Goal: Transaction & Acquisition: Purchase product/service

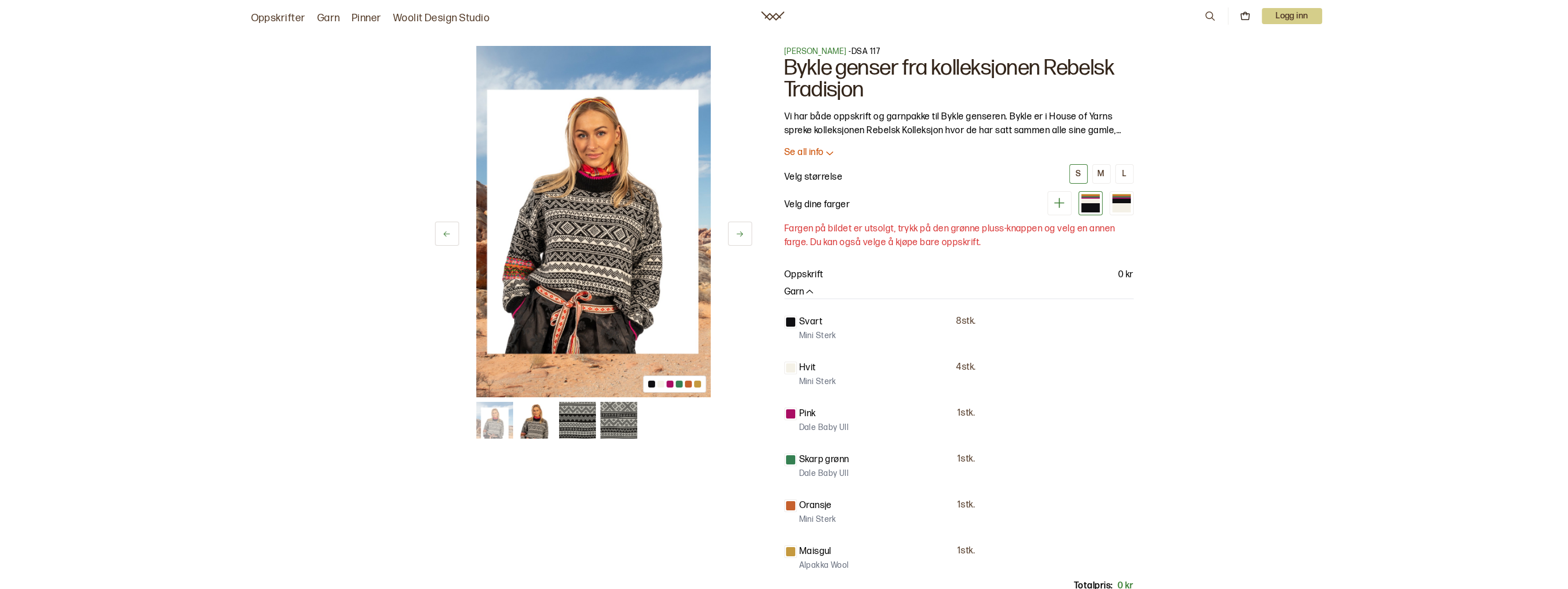
click at [832, 153] on icon at bounding box center [830, 153] width 11 height 11
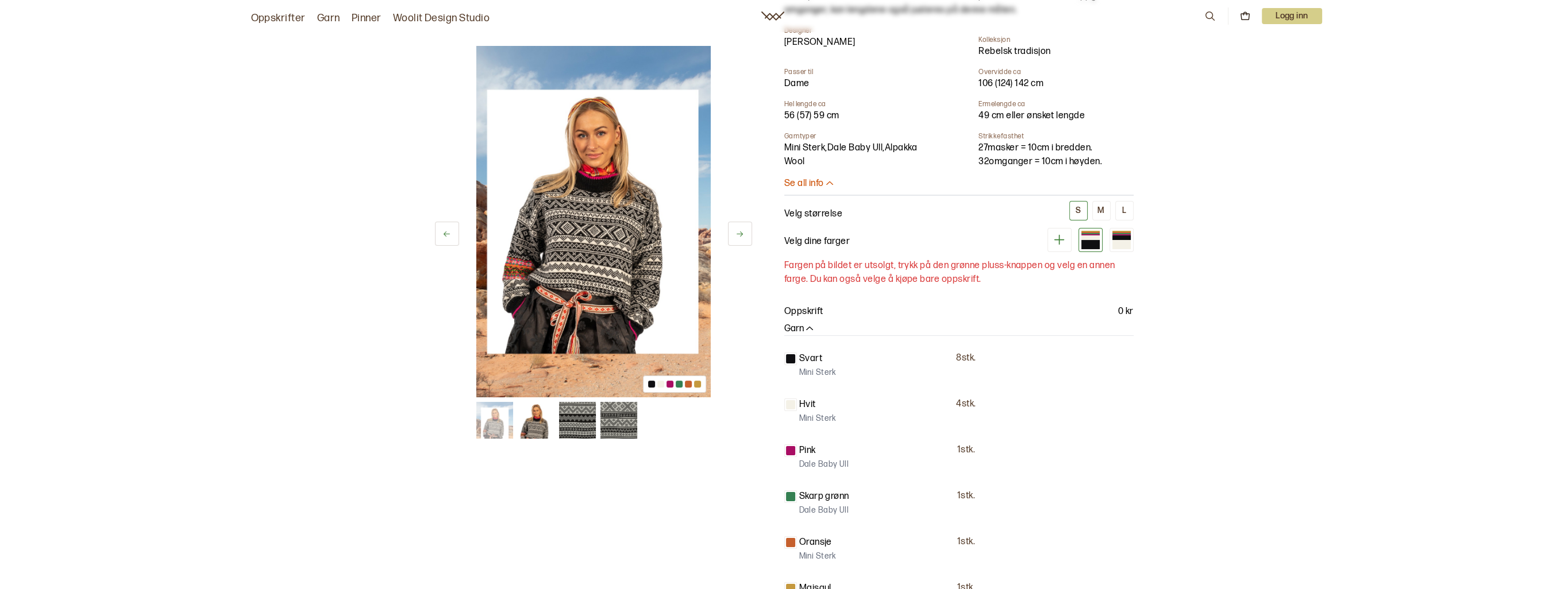
scroll to position [286, 0]
click at [815, 328] on div "Garn" at bounding box center [959, 328] width 349 height 12
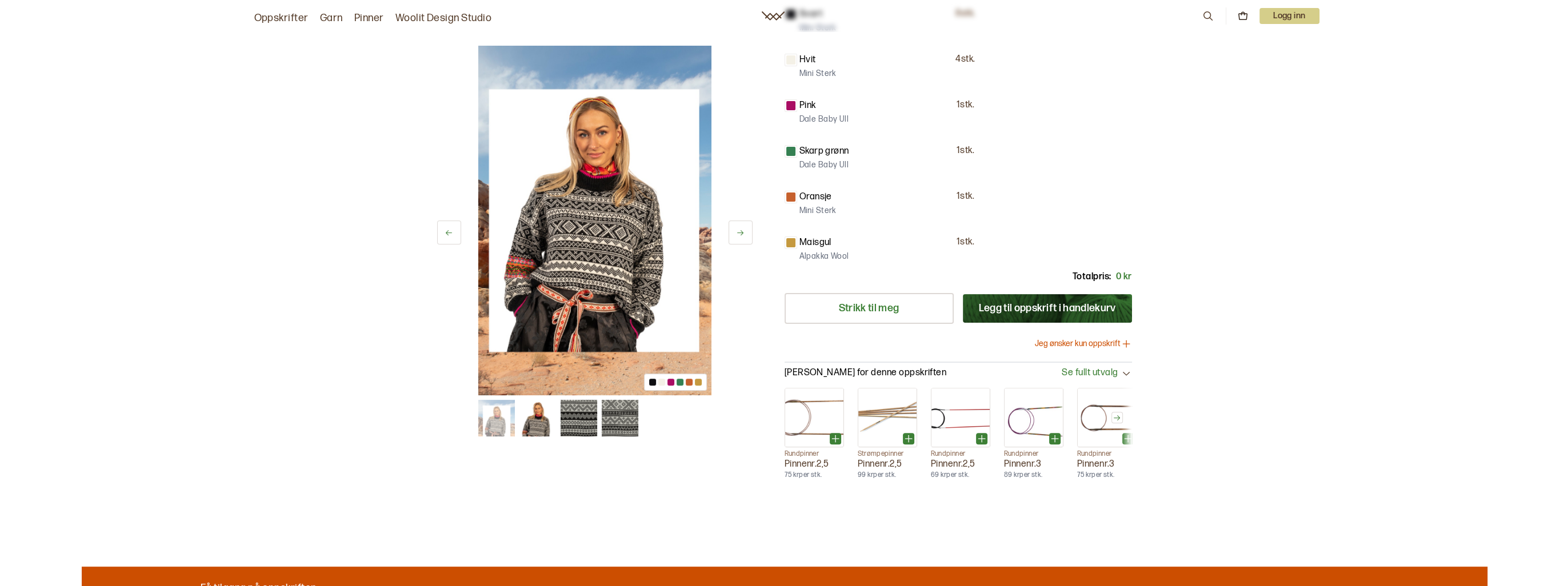
scroll to position [628, 0]
click at [1019, 312] on button "Legg til oppskrift i handlekurv" at bounding box center [1043, 308] width 169 height 28
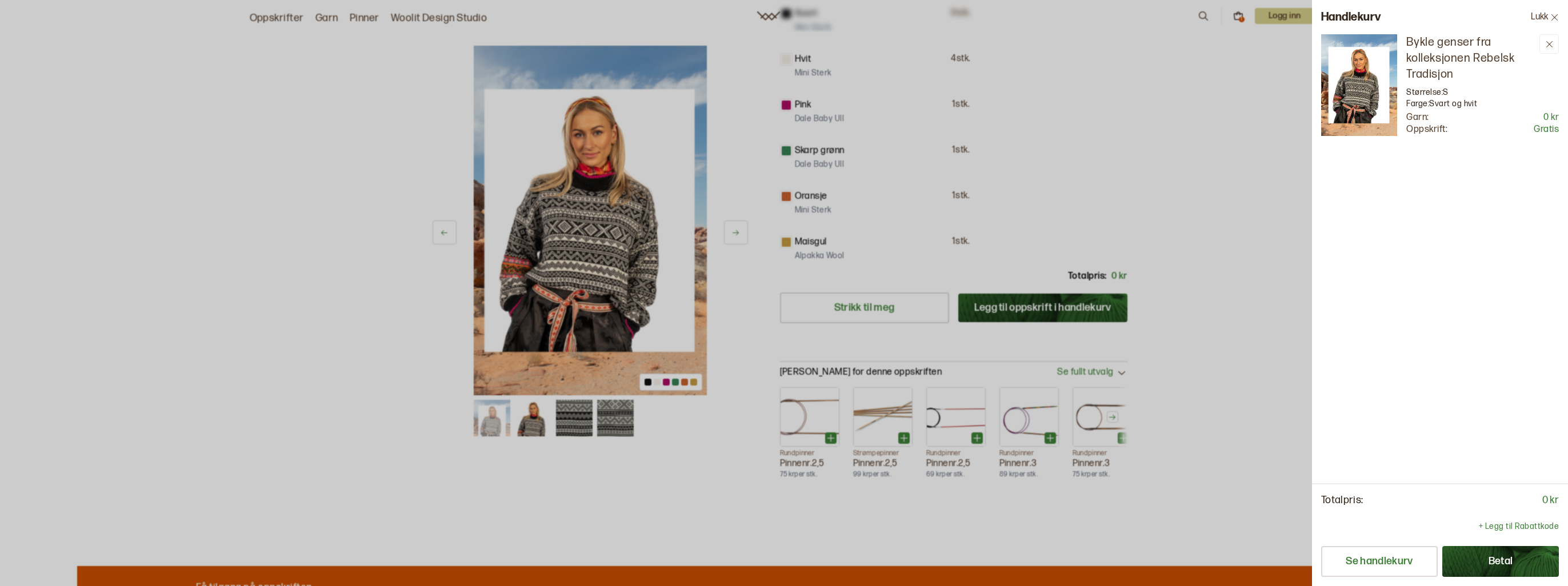
click at [1501, 563] on button "Betal" at bounding box center [1501, 562] width 117 height 31
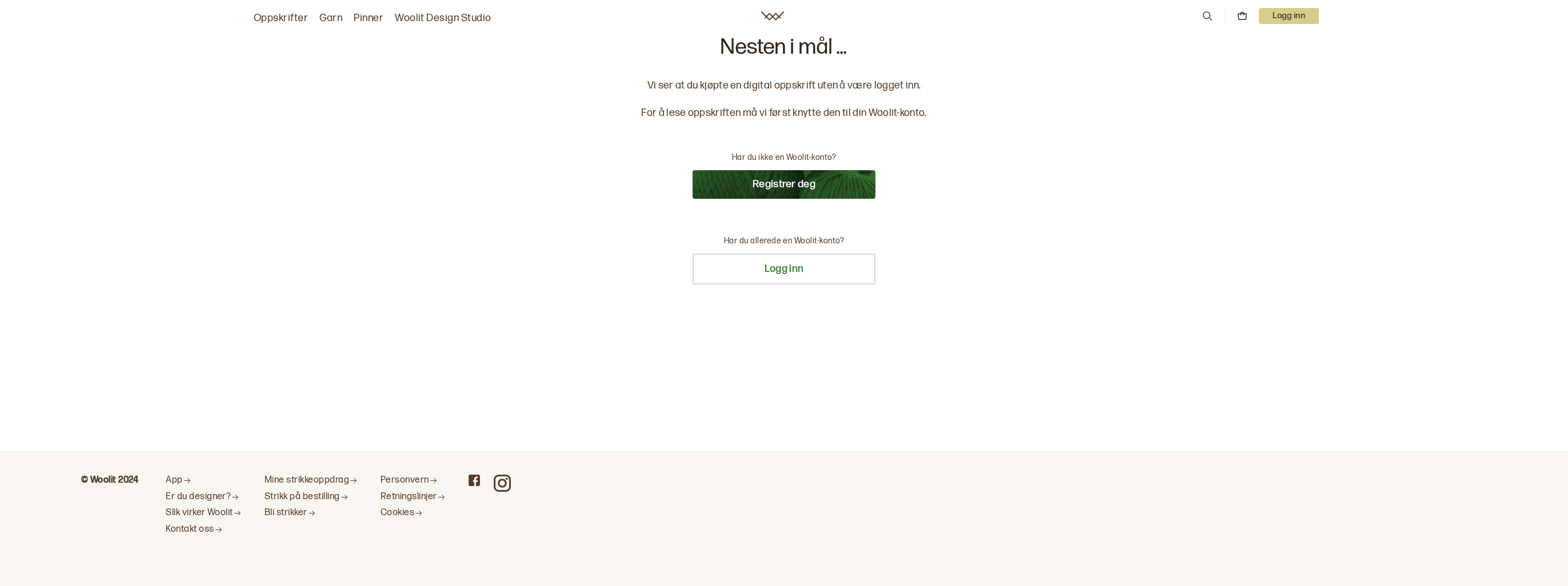
click at [1294, 8] on div "0 Logg inn" at bounding box center [1260, 16] width 118 height 17
click at [1289, 15] on p "Logg inn" at bounding box center [1289, 16] width 60 height 16
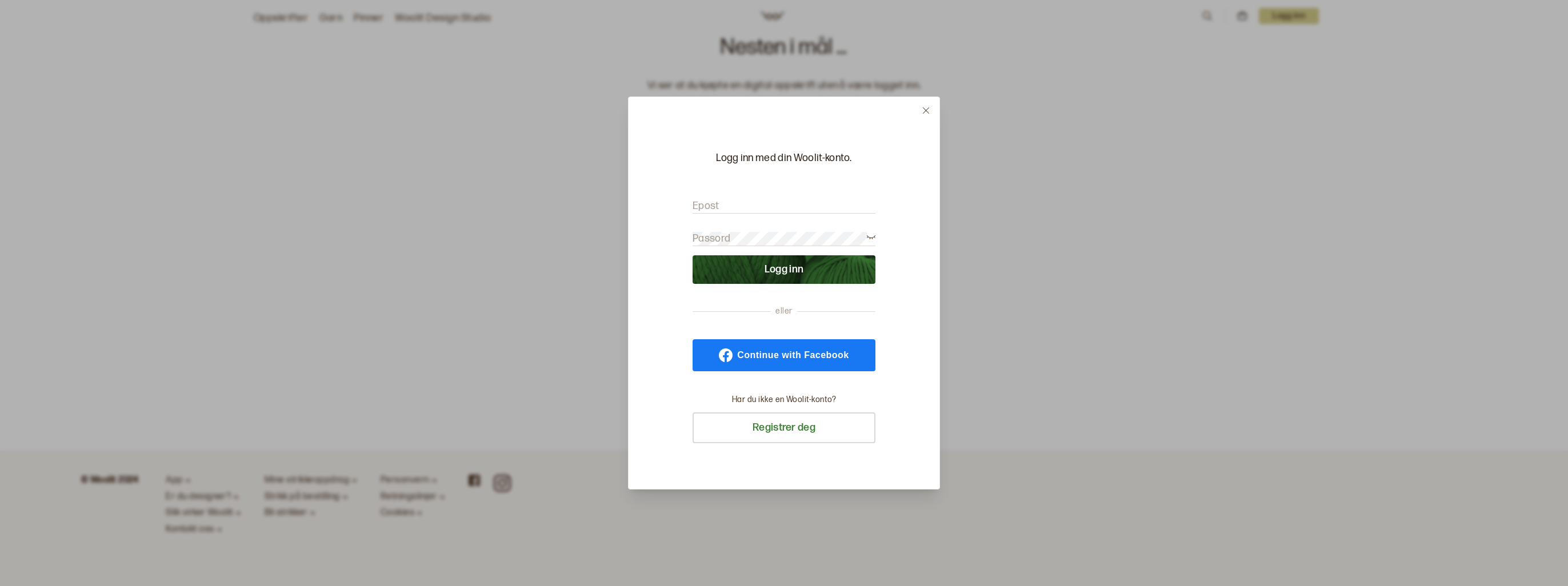
click at [804, 268] on button "Logg inn" at bounding box center [784, 269] width 183 height 28
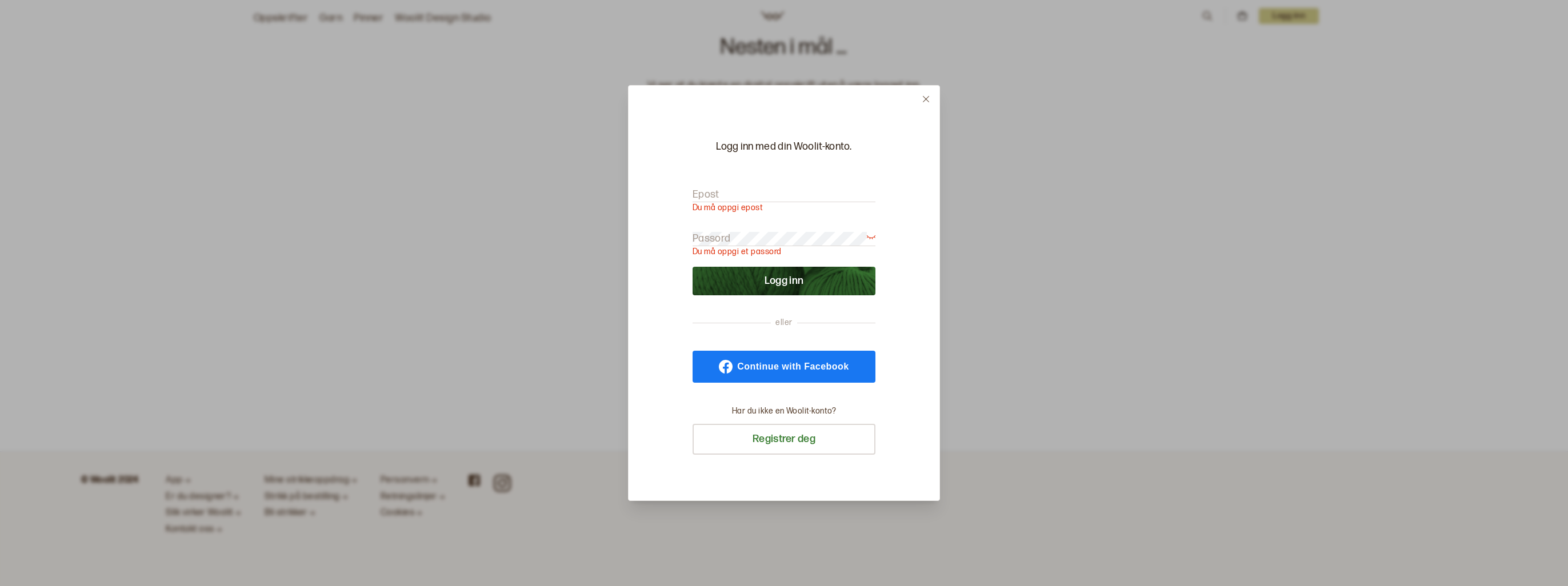
click at [777, 190] on input "Epost" at bounding box center [784, 195] width 183 height 15
type input "[EMAIL_ADDRESS][DOMAIN_NAME]"
click at [693, 267] on button "Logg inn" at bounding box center [784, 281] width 183 height 28
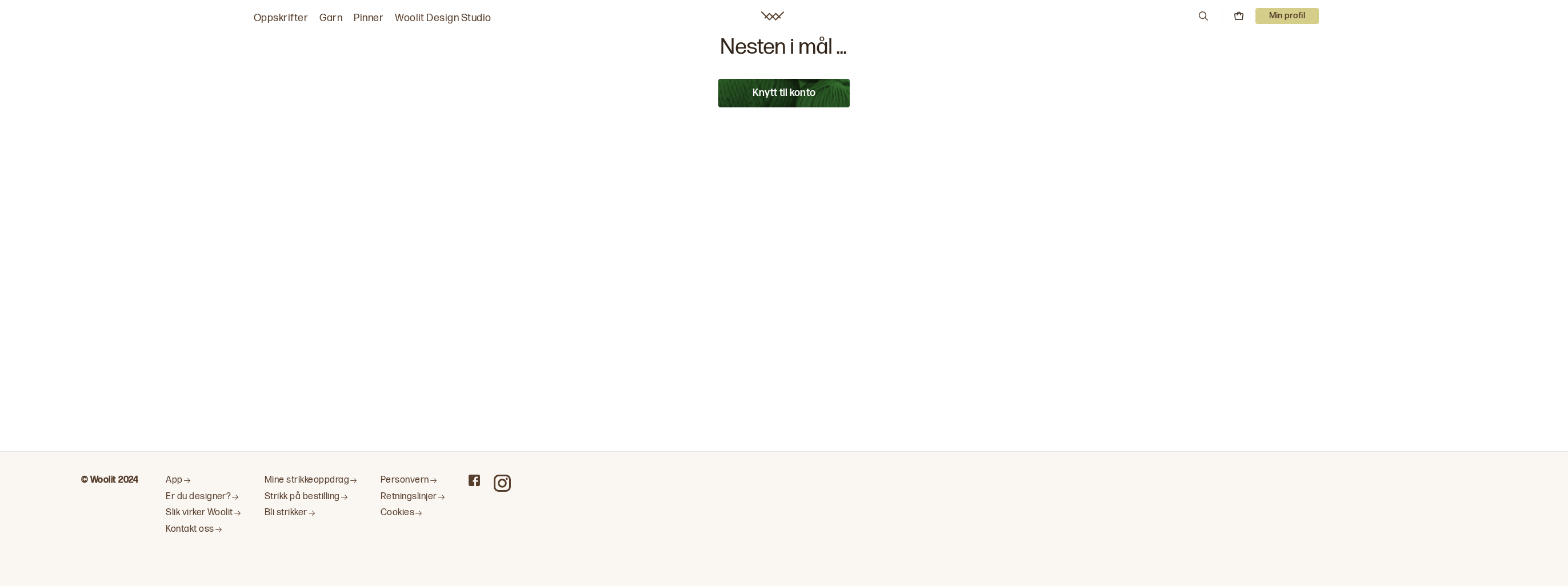
click at [786, 89] on button "Knytt til konto" at bounding box center [784, 93] width 132 height 28
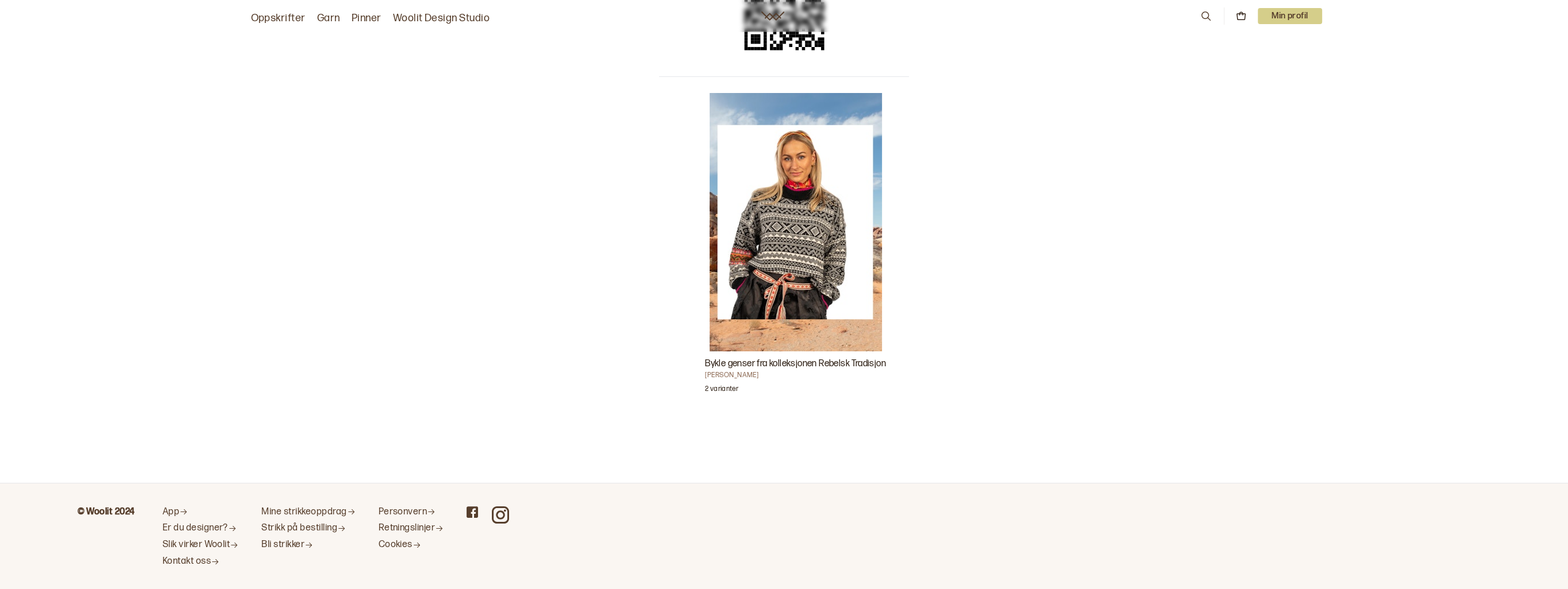
scroll to position [230, 0]
click at [759, 282] on img "Bykle genser fra kolleksjonen Rebelsk Tradisjon" at bounding box center [796, 222] width 172 height 259
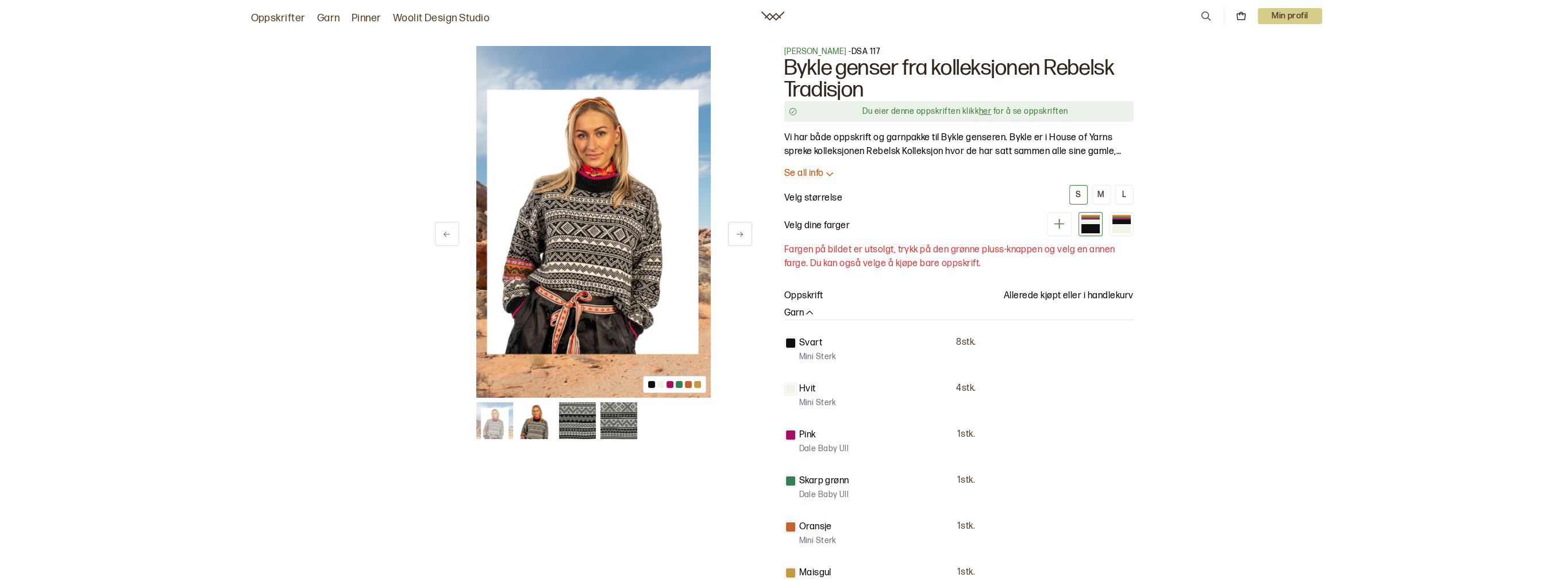
click at [988, 115] on link "her" at bounding box center [984, 111] width 12 height 10
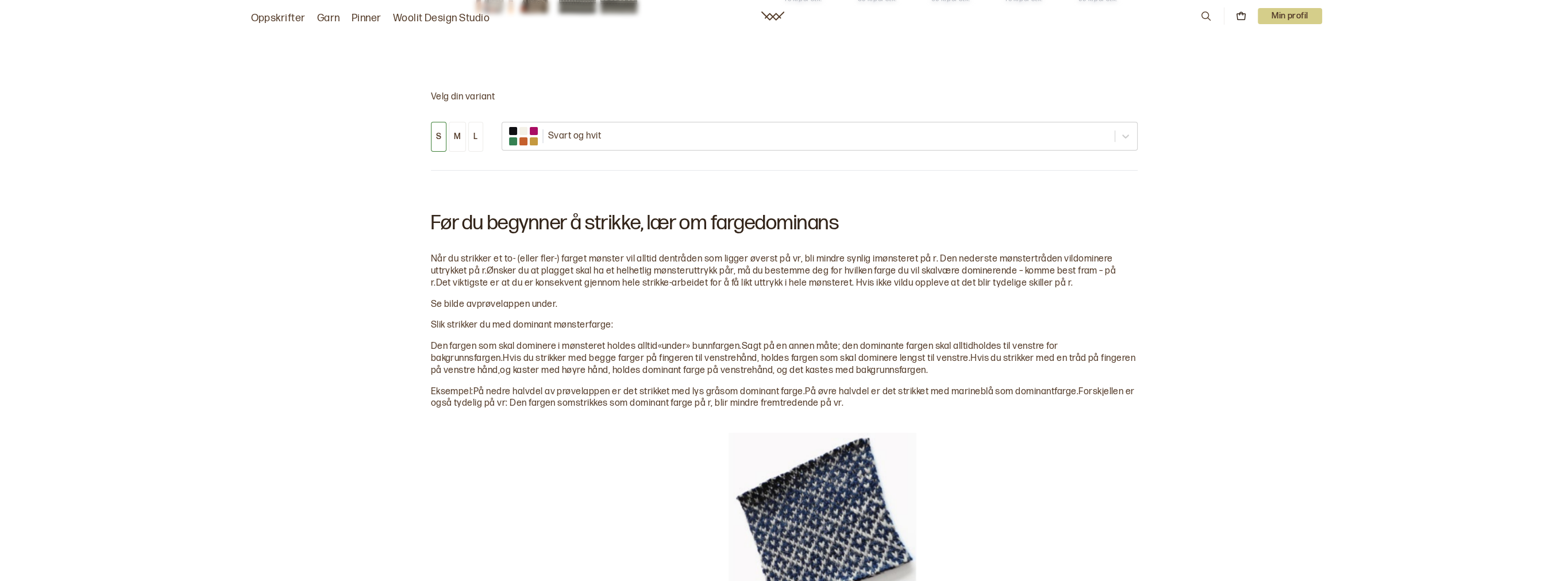
scroll to position [842, 0]
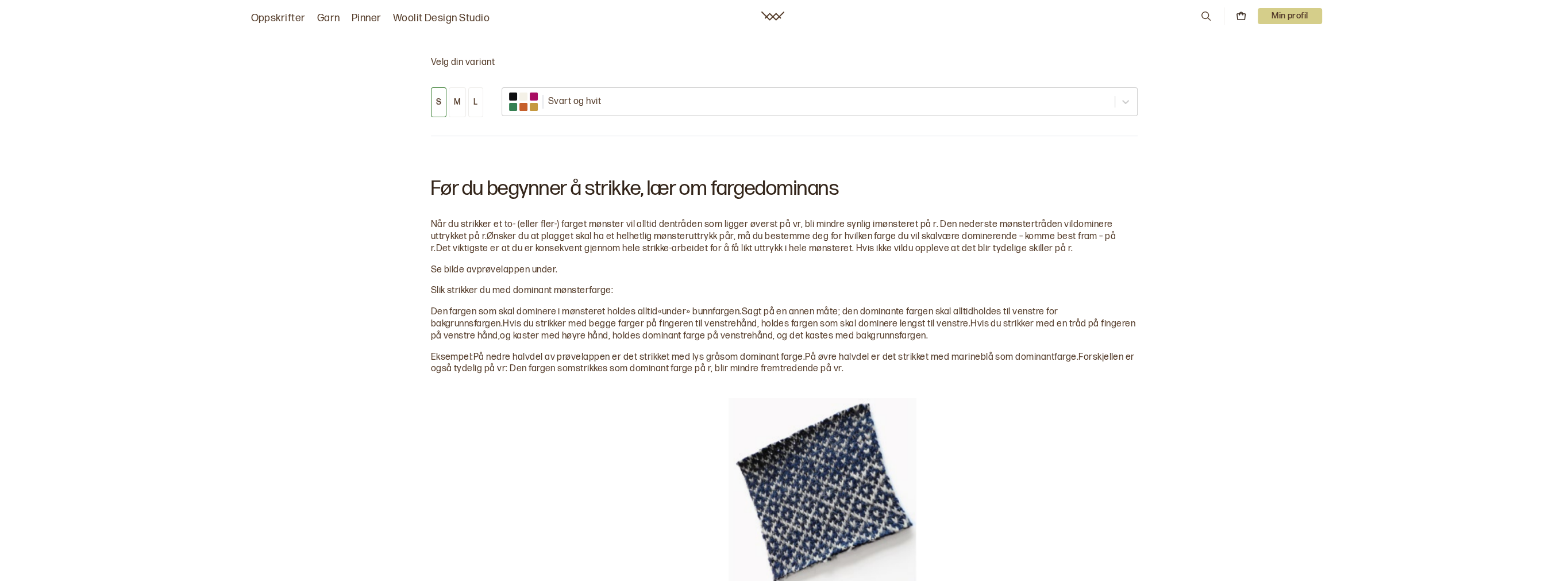
drag, startPoint x: 457, startPoint y: 89, endPoint x: 469, endPoint y: 153, distance: 65.1
click at [456, 89] on button "M" at bounding box center [457, 102] width 17 height 30
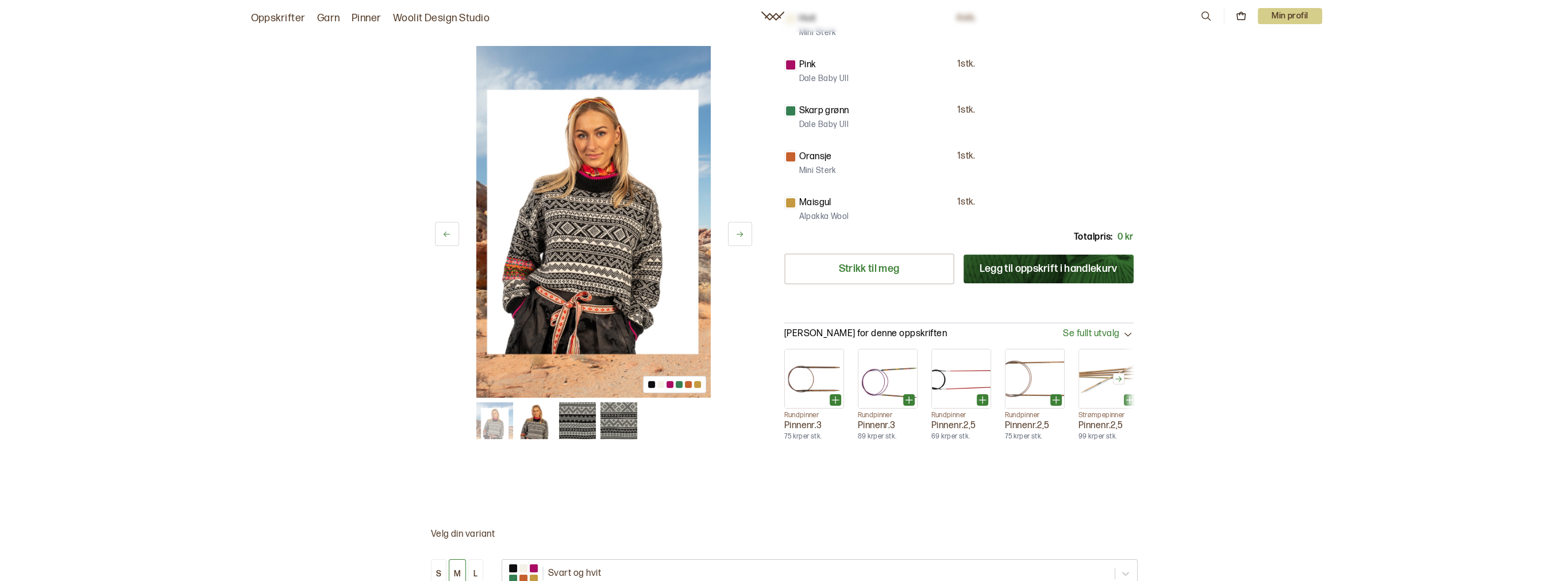
scroll to position [370, 0]
click at [579, 406] on img at bounding box center [577, 421] width 37 height 37
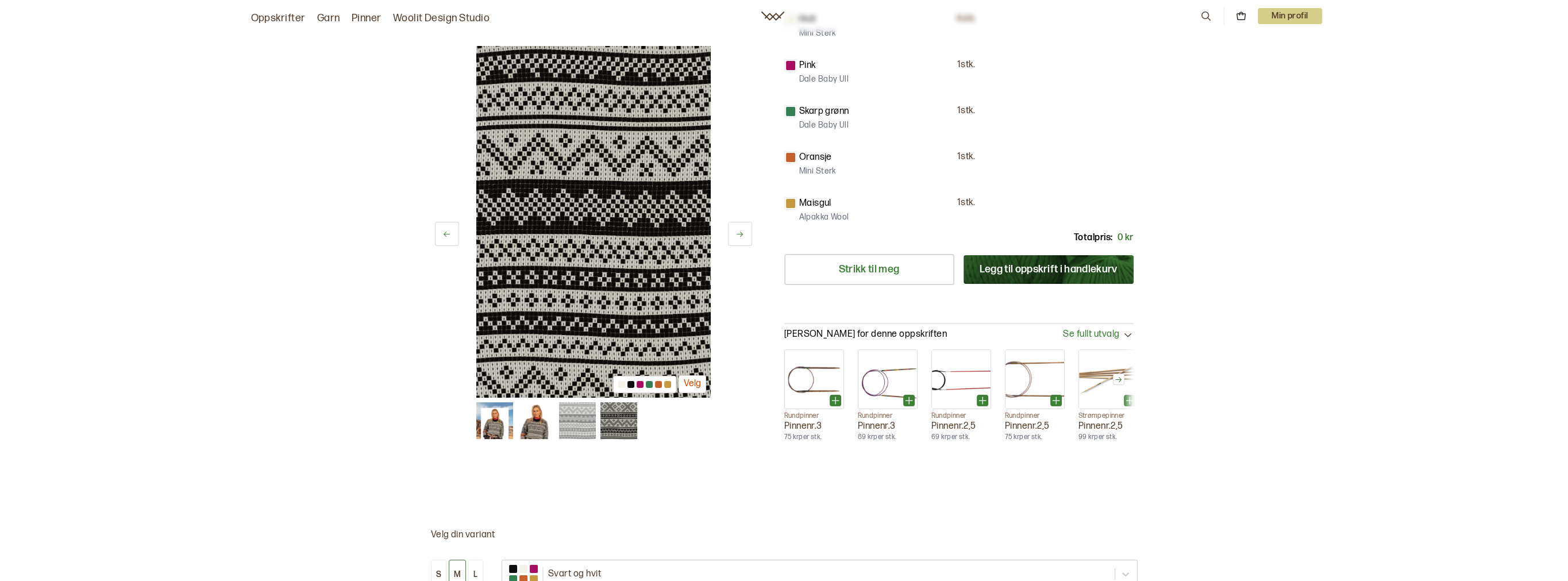
click at [614, 421] on img at bounding box center [618, 421] width 37 height 37
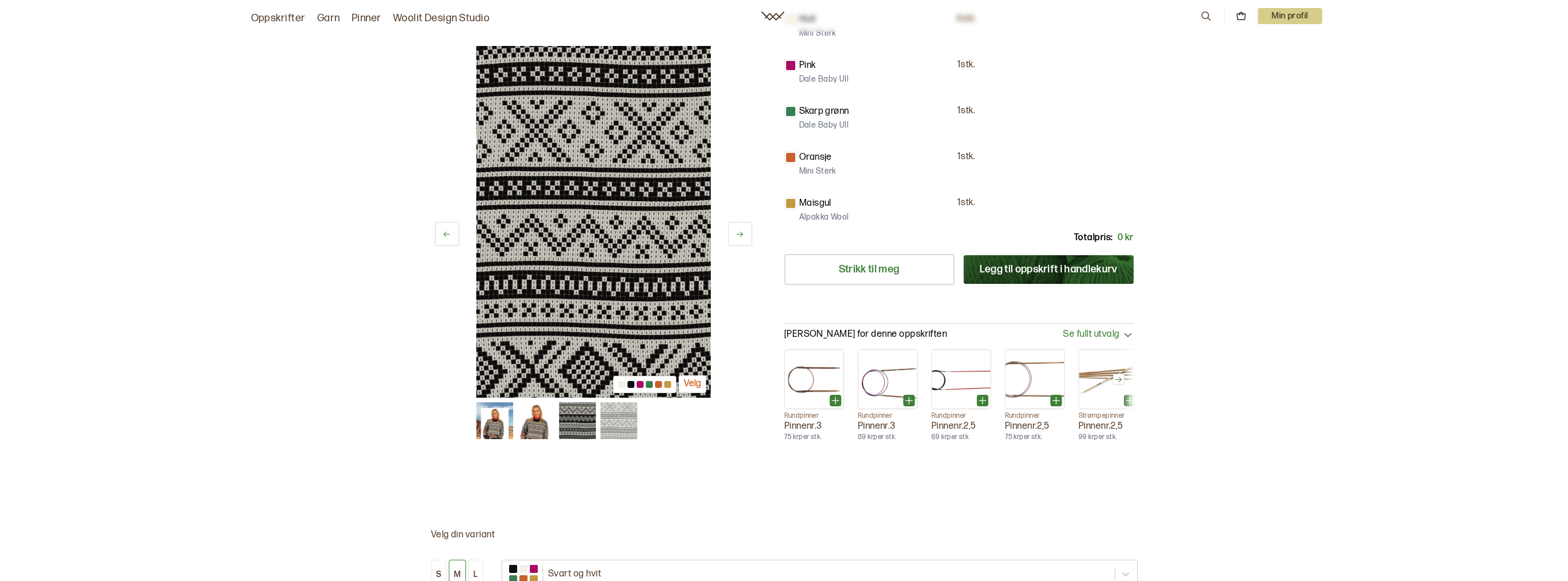
click at [584, 426] on img at bounding box center [577, 421] width 37 height 37
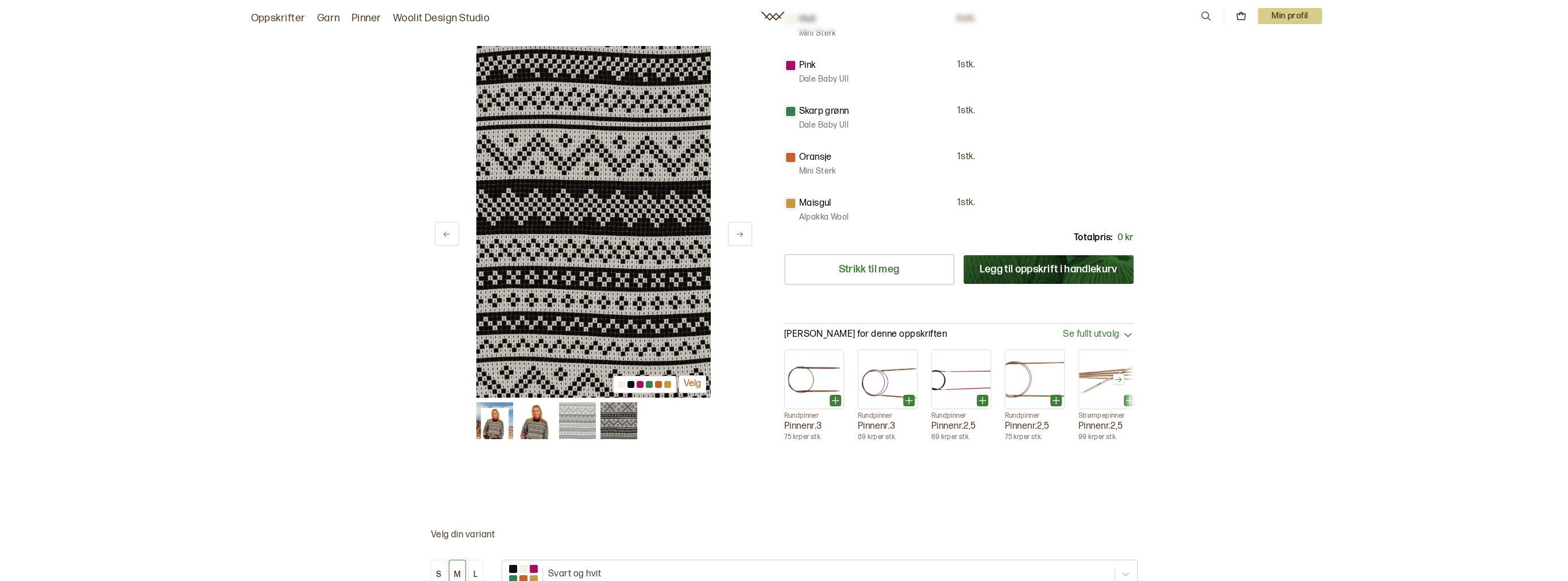
click at [540, 425] on img at bounding box center [535, 421] width 37 height 37
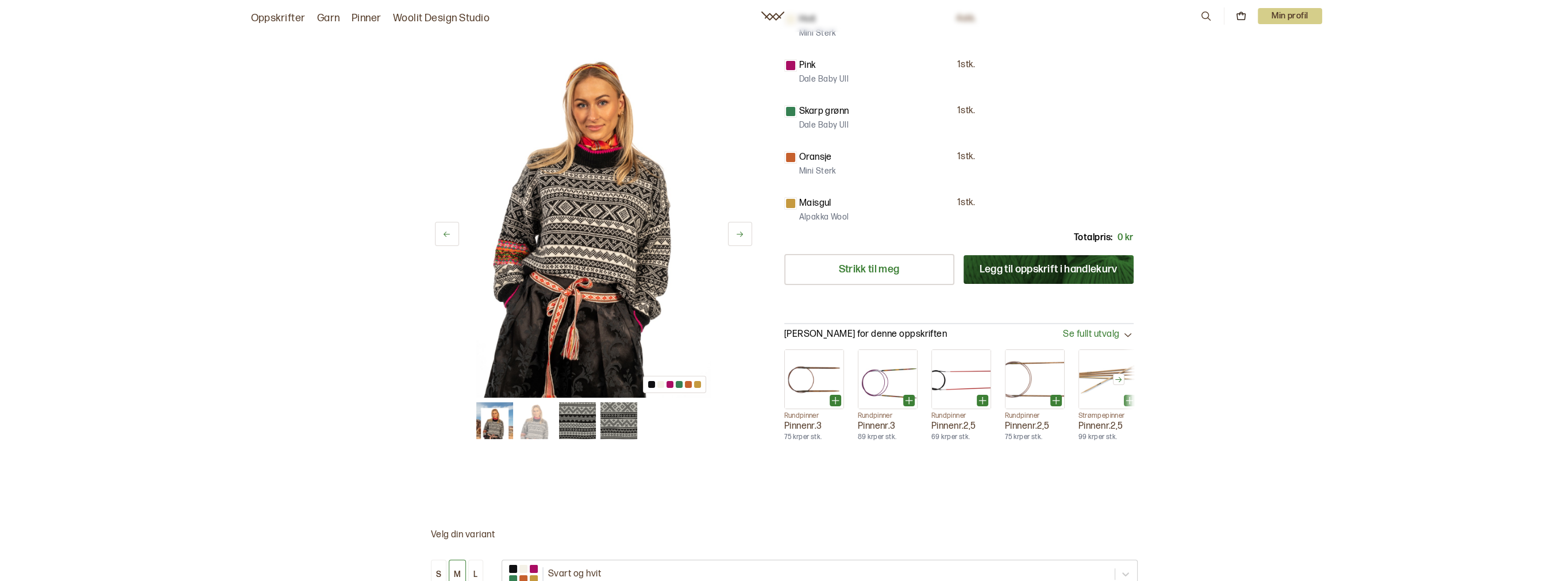
click at [483, 430] on img at bounding box center [494, 421] width 37 height 37
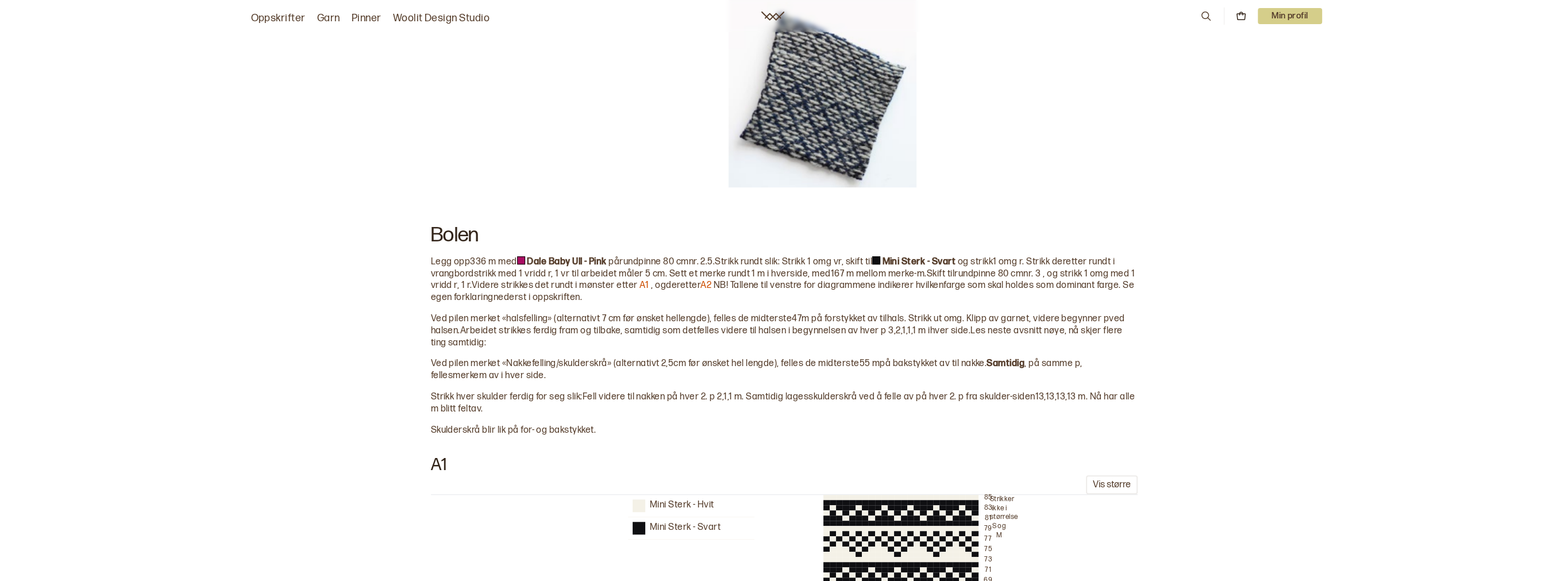
scroll to position [1461, 0]
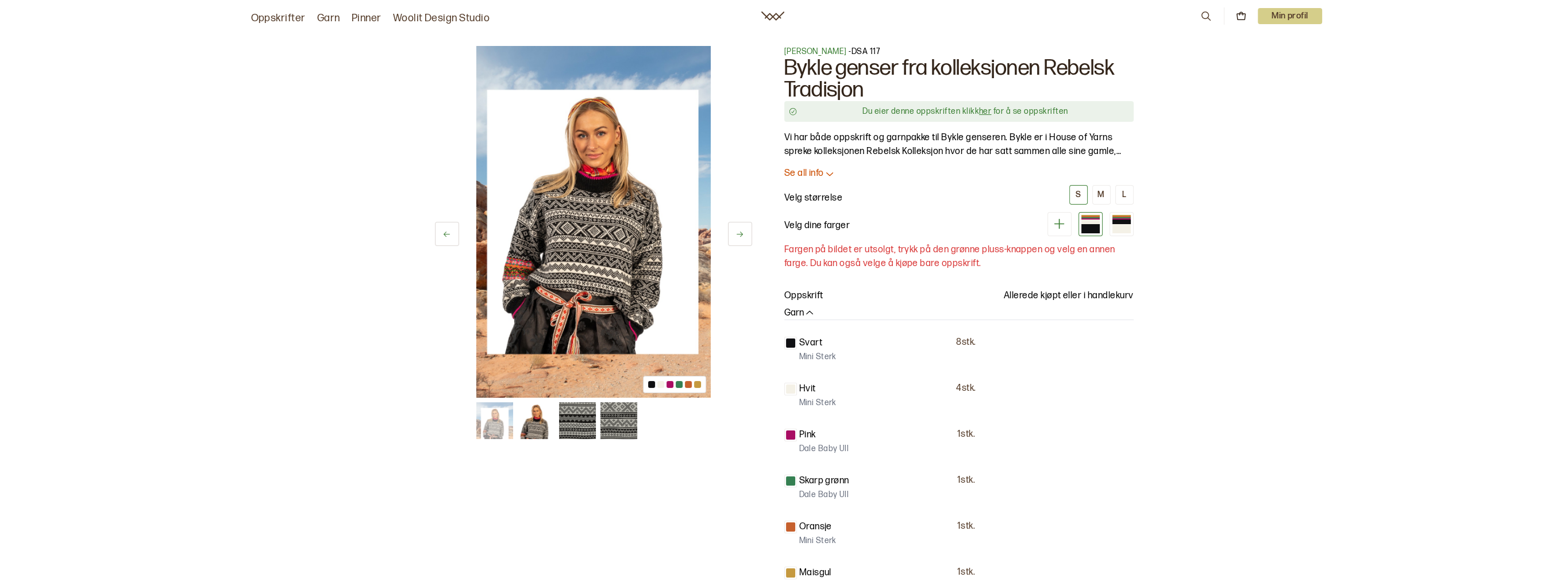
click at [982, 110] on link "her" at bounding box center [984, 111] width 12 height 10
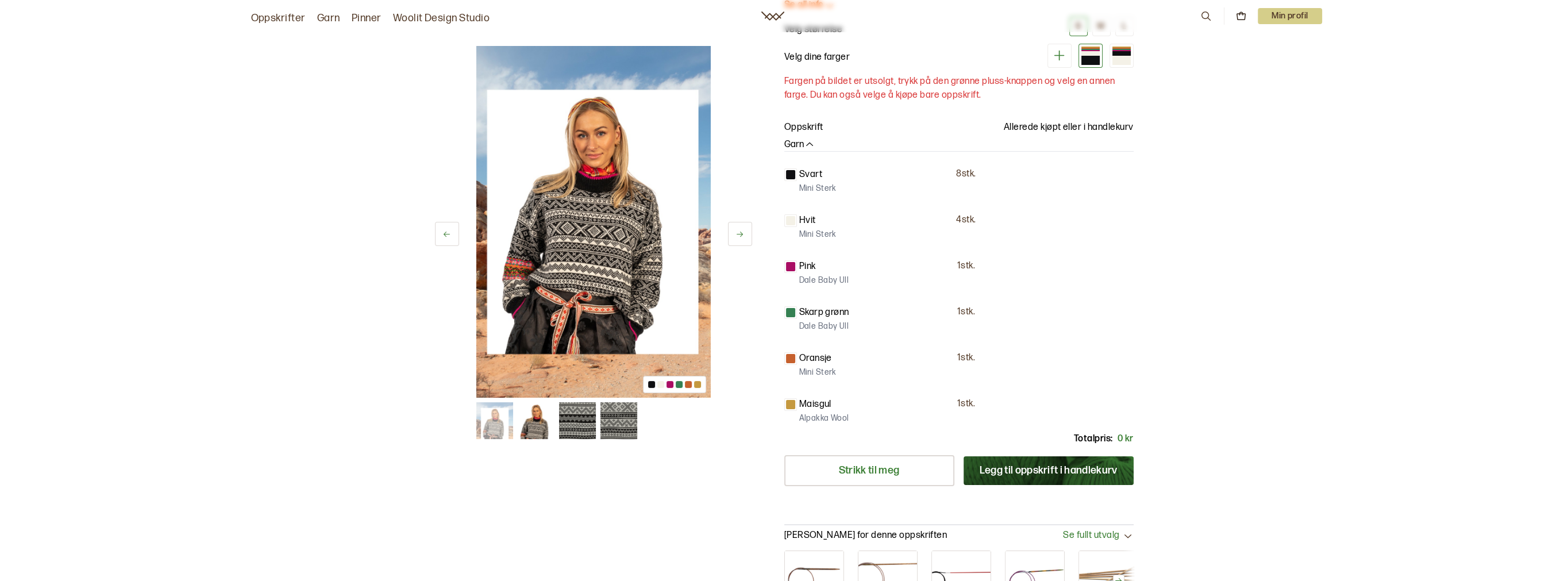
scroll to position [169, 0]
click at [800, 174] on p "Svart" at bounding box center [810, 174] width 23 height 14
click at [964, 174] on p "8 stk." at bounding box center [966, 174] width 20 height 12
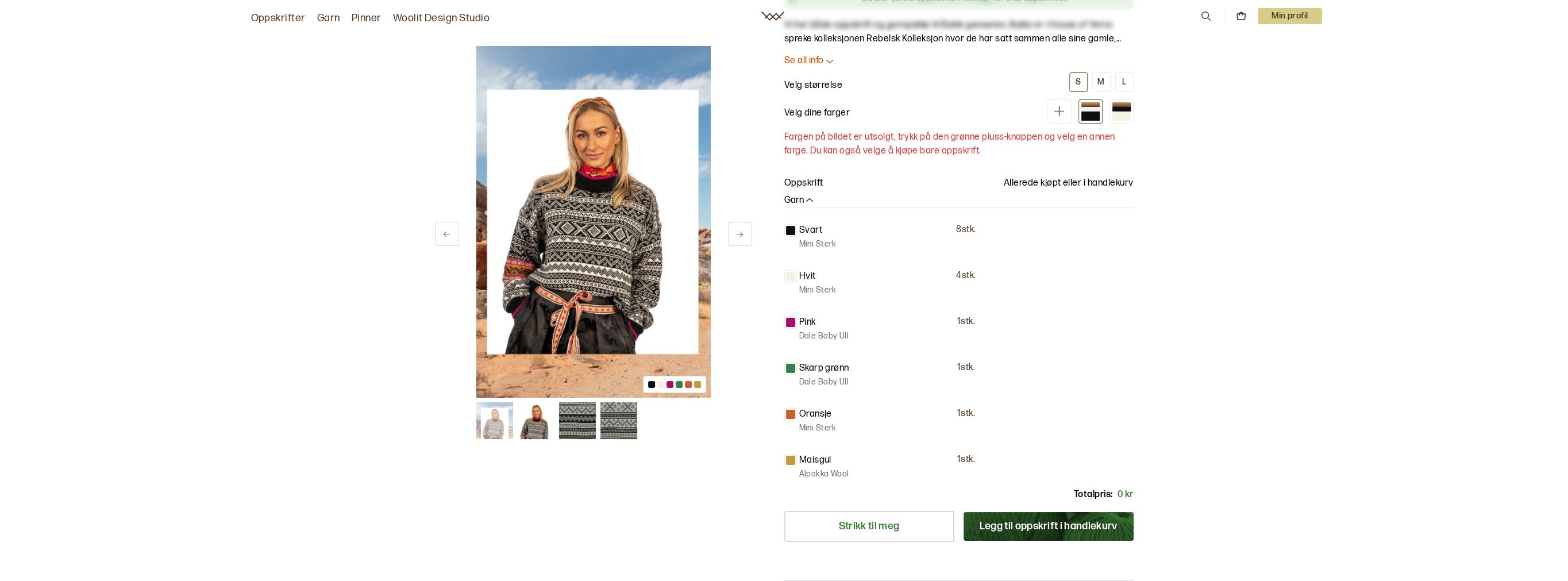
scroll to position [112, 0]
